Goal: Navigation & Orientation: Find specific page/section

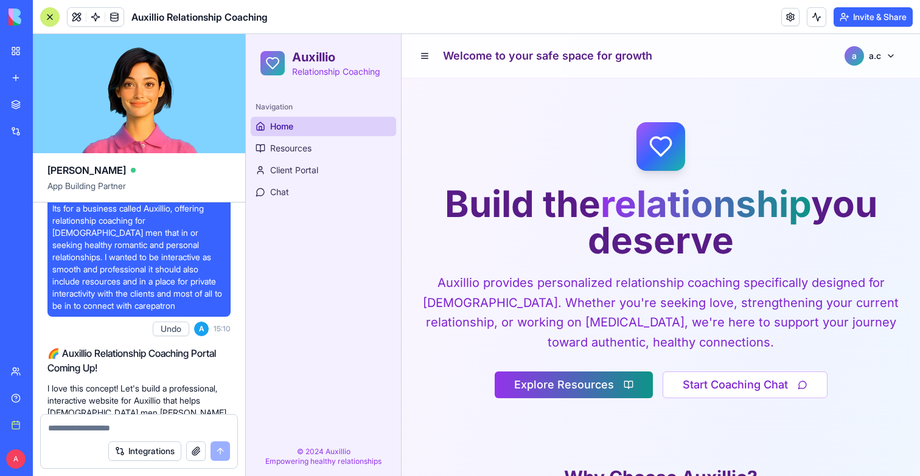
scroll to position [299, 0]
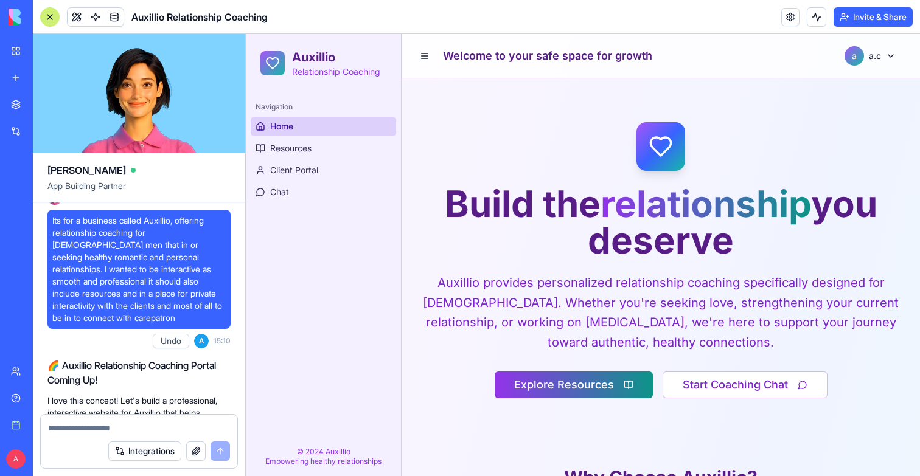
click at [47, 24] on div at bounding box center [49, 16] width 19 height 19
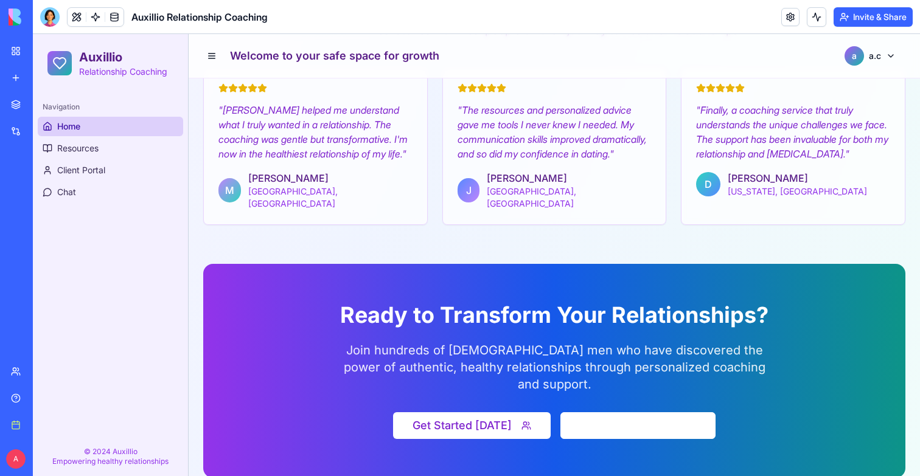
scroll to position [1341, 0]
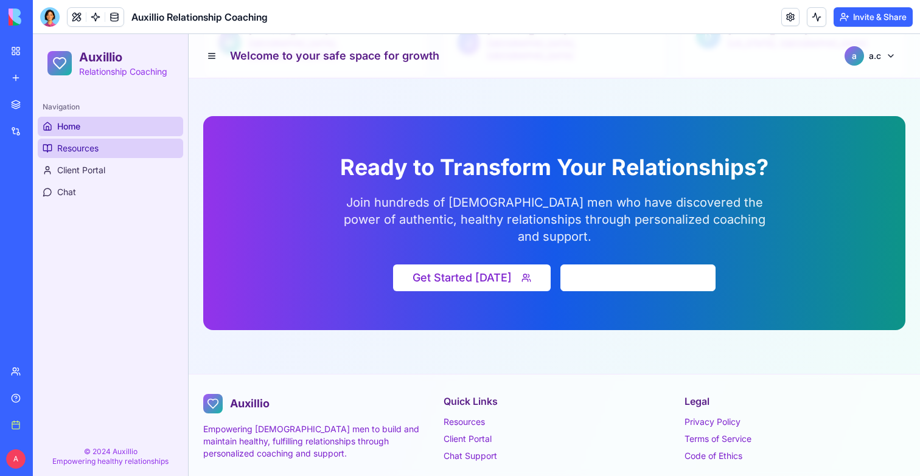
click at [72, 150] on span "Resources" at bounding box center [77, 148] width 41 height 12
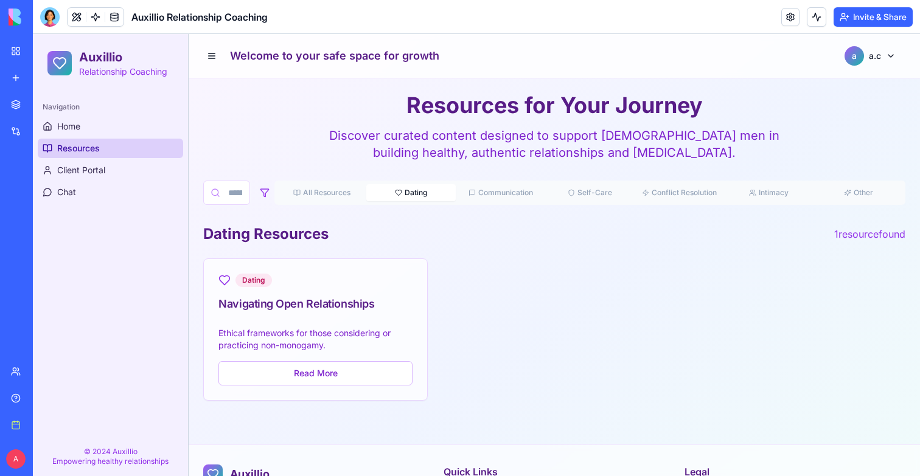
click at [409, 189] on span "Dating" at bounding box center [416, 193] width 23 height 10
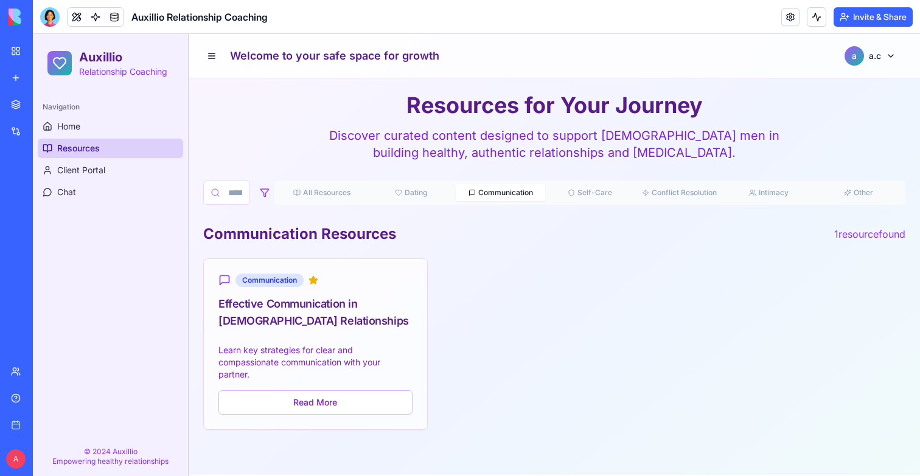
click at [496, 190] on span "Communication" at bounding box center [505, 193] width 55 height 10
click at [119, 173] on link "Client Portal" at bounding box center [110, 170] width 145 height 19
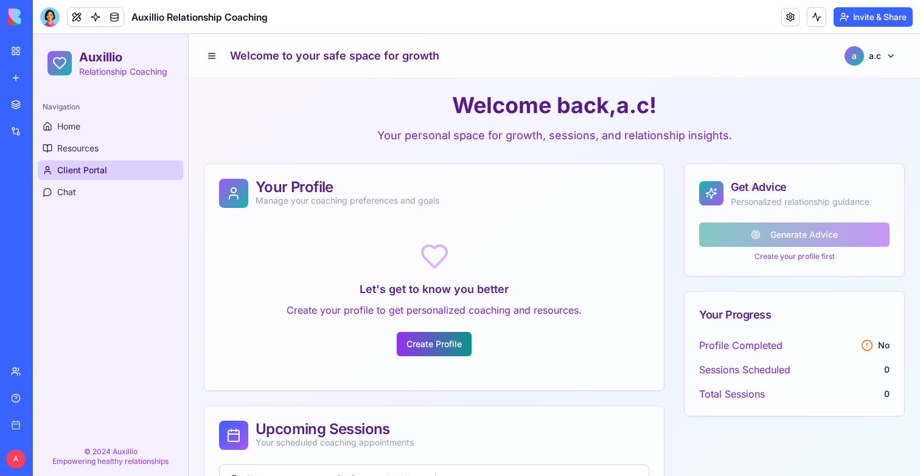
click at [858, 18] on button "Invite & Share" at bounding box center [872, 16] width 79 height 19
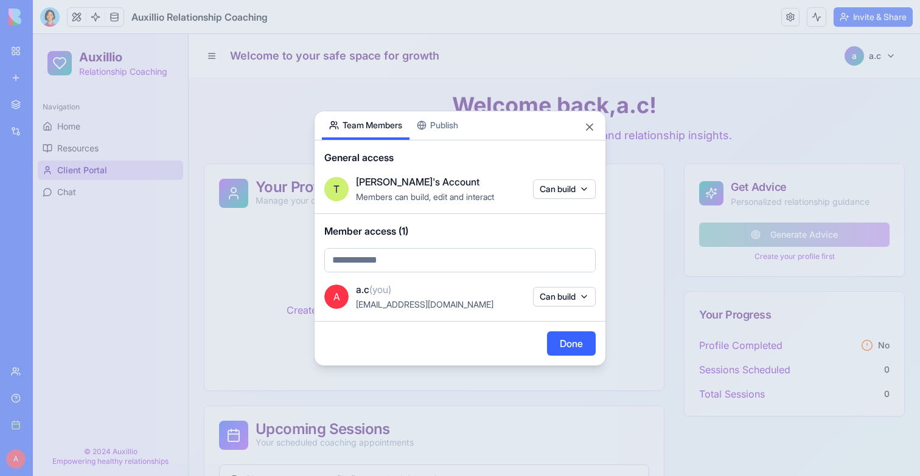
click at [584, 290] on button "Can build" at bounding box center [564, 296] width 63 height 19
click at [588, 296] on div at bounding box center [460, 238] width 920 height 476
click at [634, 293] on div at bounding box center [460, 238] width 920 height 476
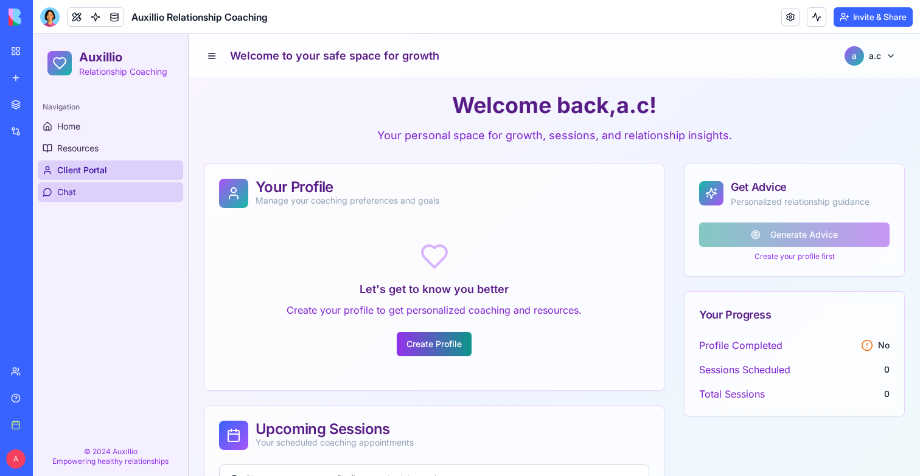
click at [109, 195] on link "Chat" at bounding box center [110, 191] width 145 height 19
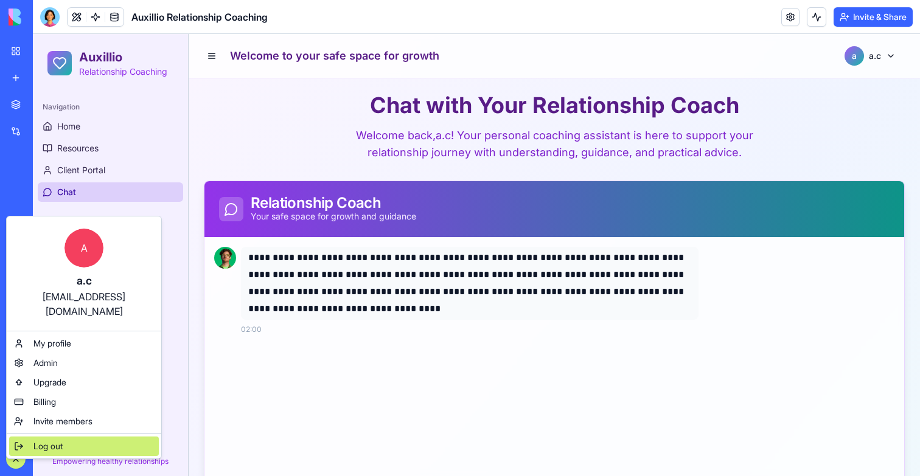
click at [50, 440] on span "Log out" at bounding box center [47, 446] width 29 height 12
